Goal: Find specific page/section: Find specific page/section

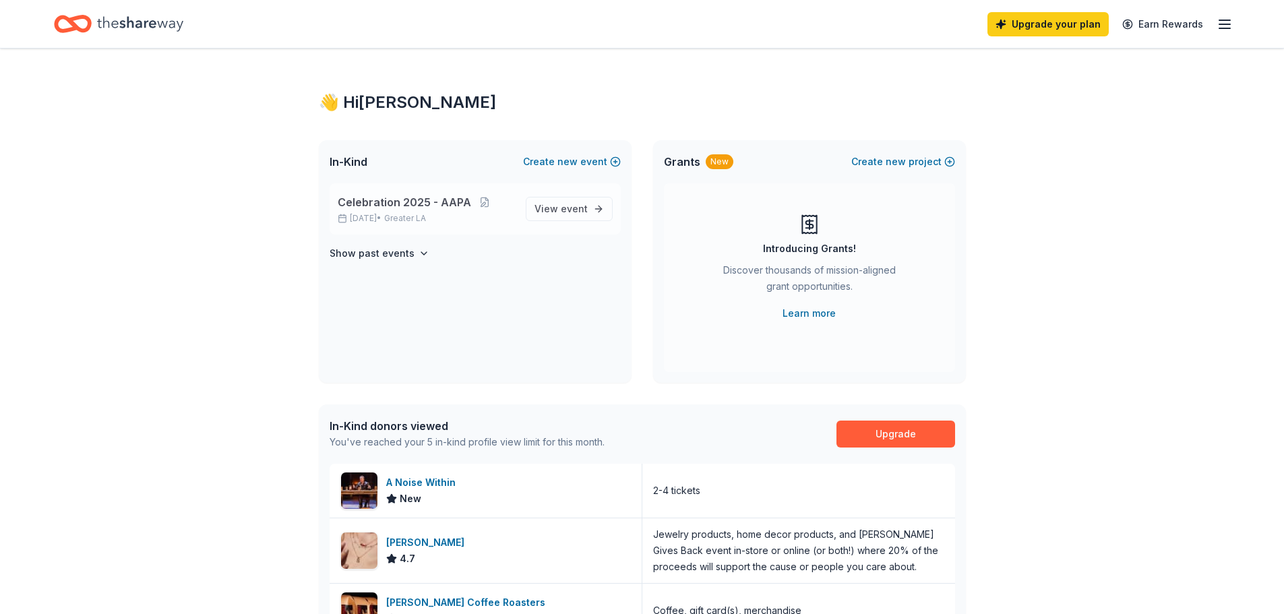
click at [433, 204] on span "Celebration 2025 - AAPA" at bounding box center [404, 202] width 133 height 16
click at [436, 196] on span "Celebration 2025 - AAPA" at bounding box center [404, 202] width 133 height 16
click at [541, 202] on span "View event" at bounding box center [560, 209] width 53 height 16
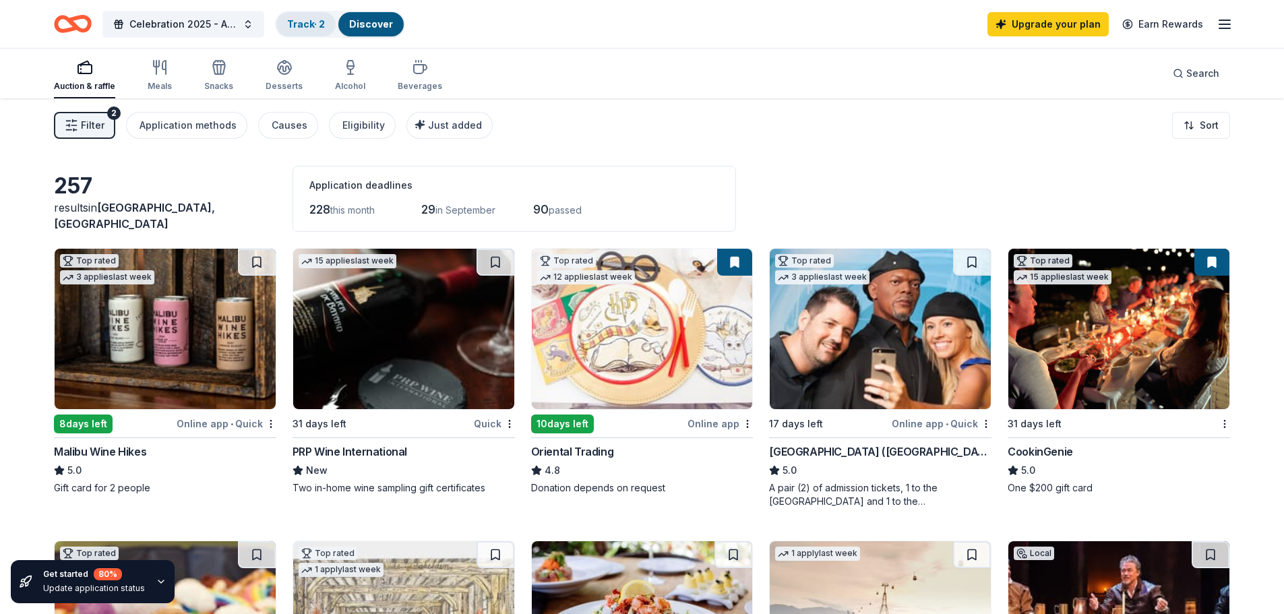
click at [304, 28] on link "Track · 2" at bounding box center [306, 23] width 38 height 11
click at [306, 26] on link "Track · 2" at bounding box center [306, 23] width 38 height 11
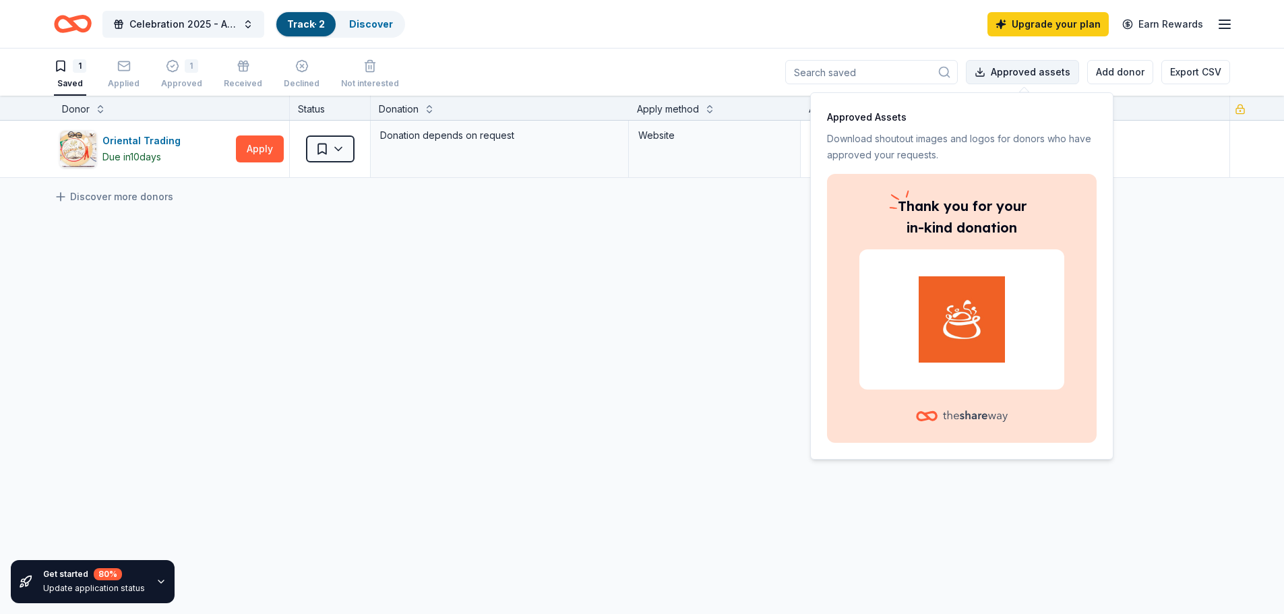
click at [1041, 79] on button "Approved assets" at bounding box center [1022, 72] width 113 height 24
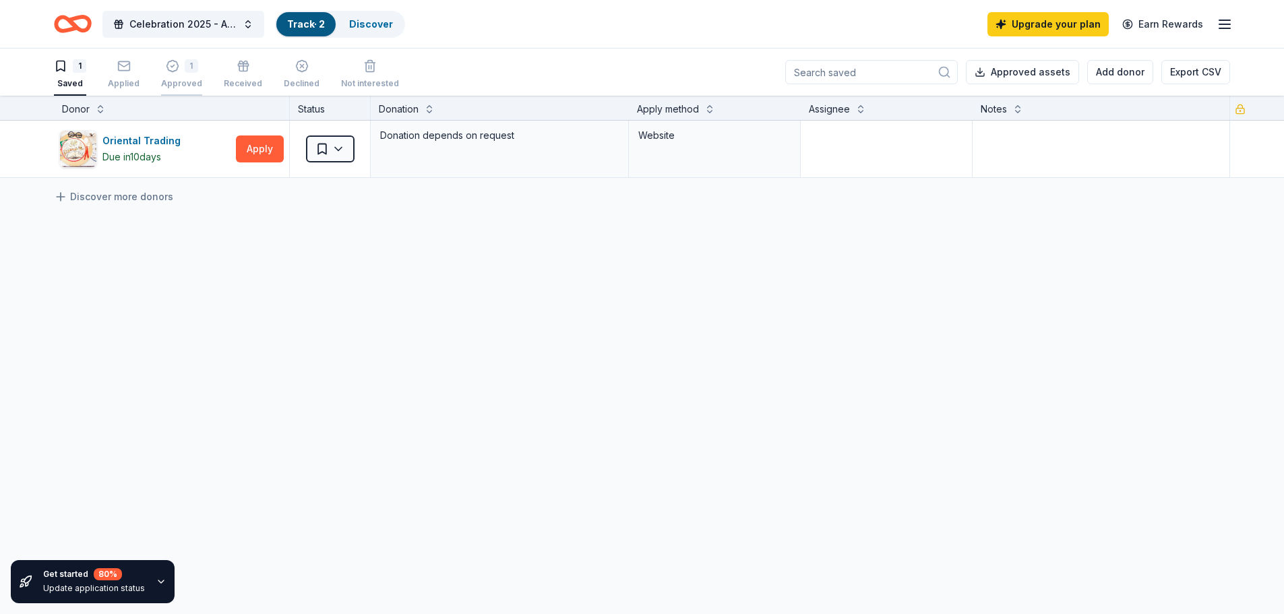
click at [185, 61] on div "1" at bounding box center [191, 65] width 13 height 13
